Goal: Check status: Check status

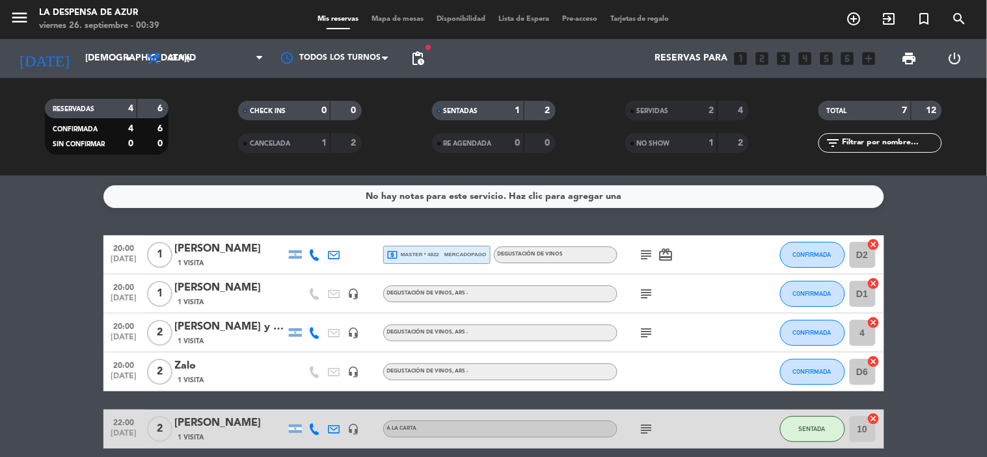
click at [640, 254] on icon "subject" at bounding box center [647, 255] width 16 height 16
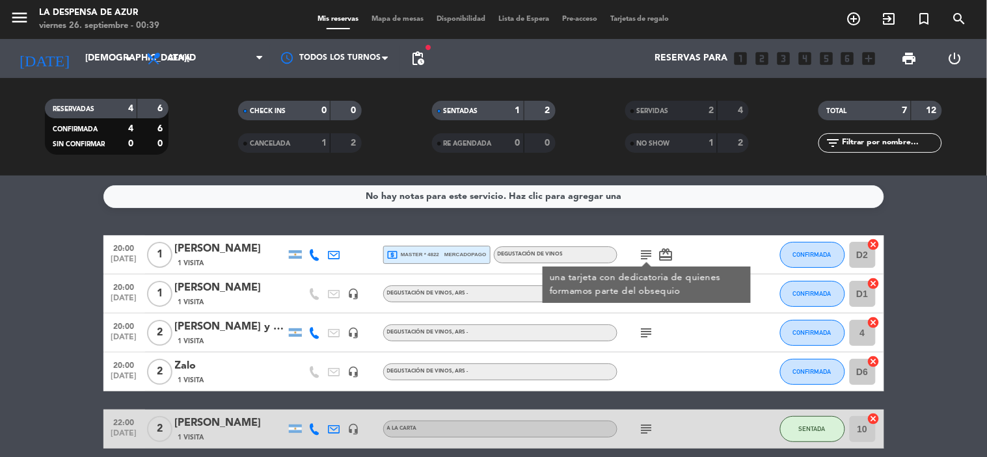
click at [640, 254] on icon "subject" at bounding box center [647, 255] width 16 height 16
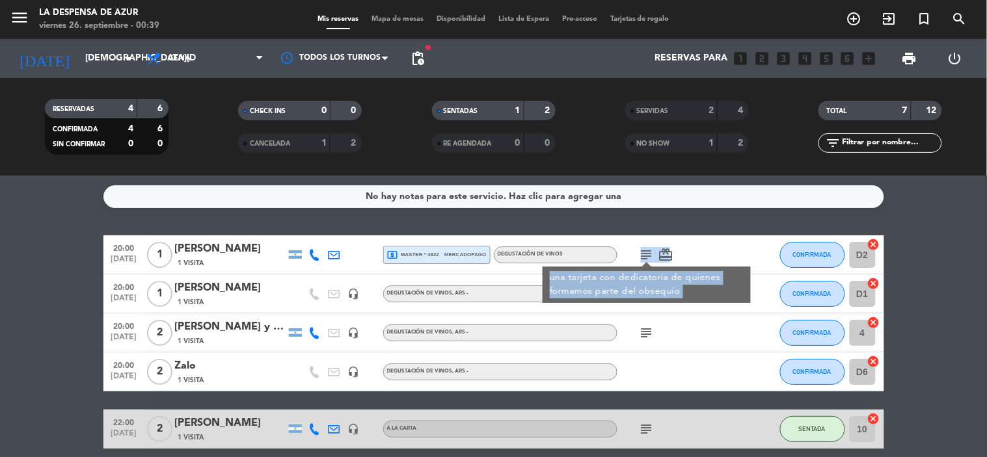
click at [640, 254] on icon "subject" at bounding box center [647, 255] width 16 height 16
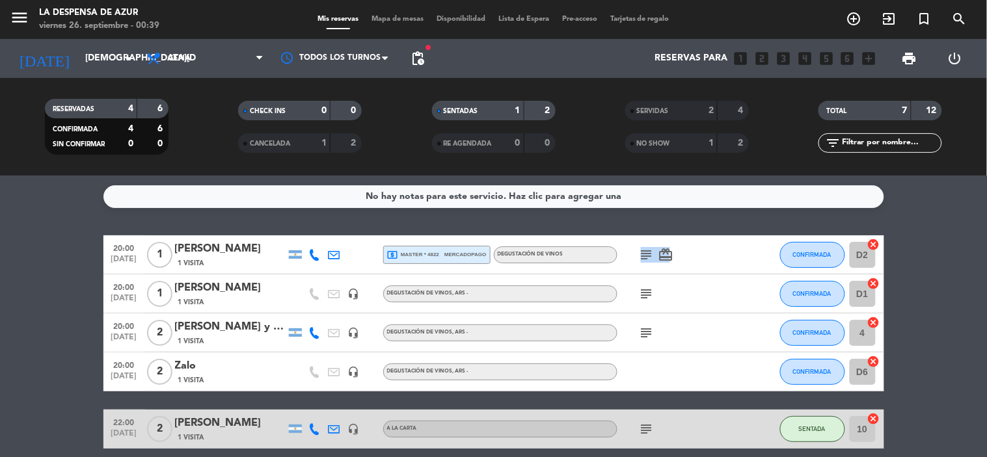
click at [645, 252] on icon "subject" at bounding box center [647, 255] width 16 height 16
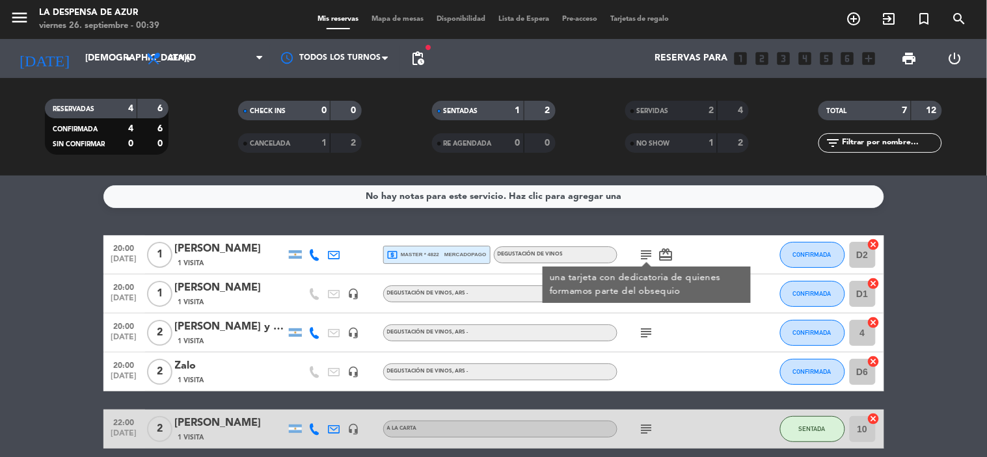
click at [434, 243] on div "20:00 [DATE] 1 [PERSON_NAME] 1 Visita local_atm master * 4822 mercadopago DEGUS…" at bounding box center [493, 254] width 781 height 39
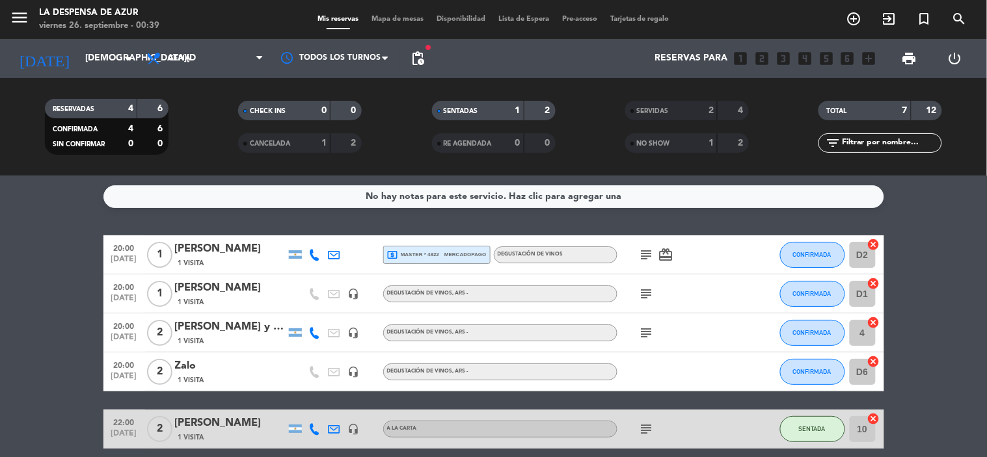
click at [426, 252] on span "local_atm master * 4822" at bounding box center [413, 255] width 53 height 12
